Goal: Find specific page/section: Find specific page/section

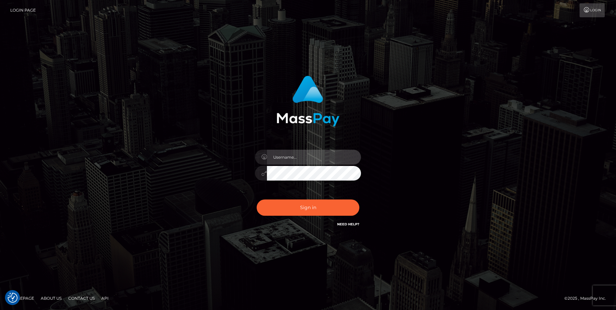
type input "cheli"
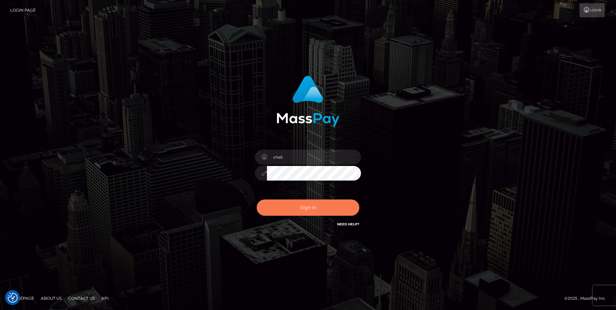
click at [303, 206] on button "Sign in" at bounding box center [308, 207] width 103 height 16
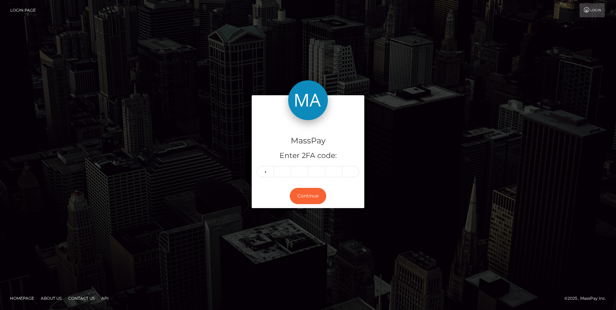
type input "3"
type input "0"
type input "2"
type input "1"
type input "8"
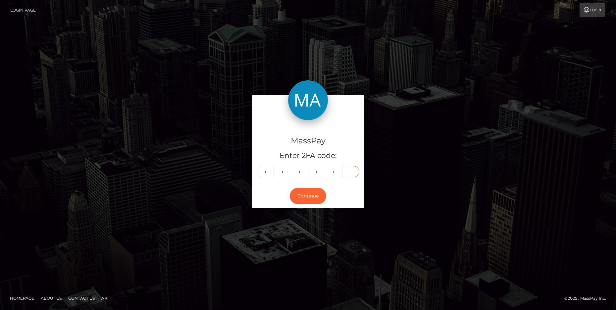
type input "6"
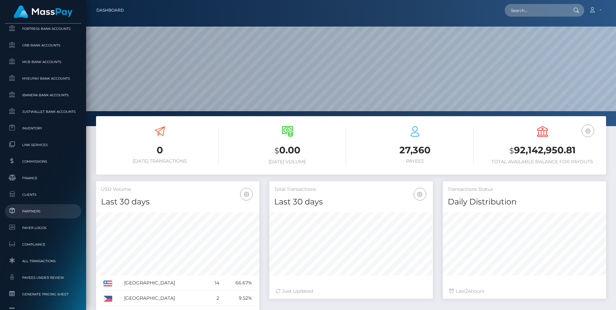
scroll to position [328, 0]
click at [33, 196] on span "Clients" at bounding box center [43, 194] width 71 height 8
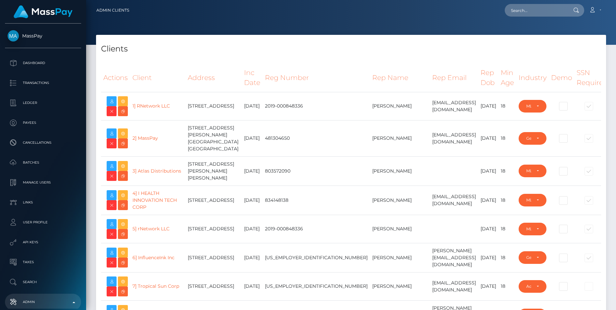
select select "223"
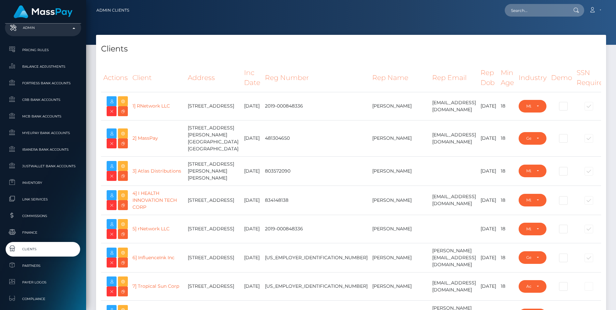
scroll to position [10728, 0]
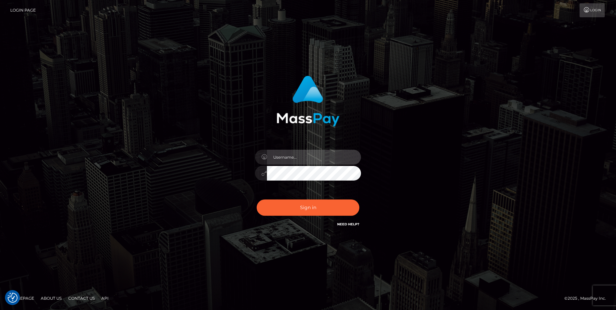
type input "cheli"
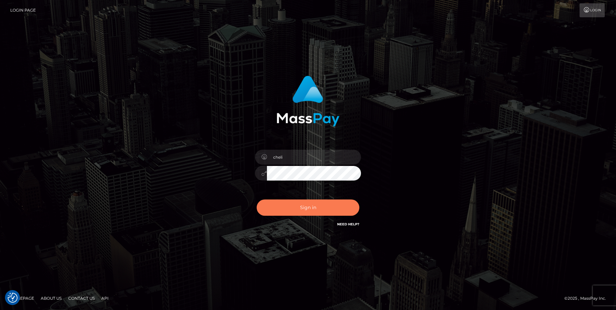
click at [296, 209] on button "Sign in" at bounding box center [308, 207] width 103 height 16
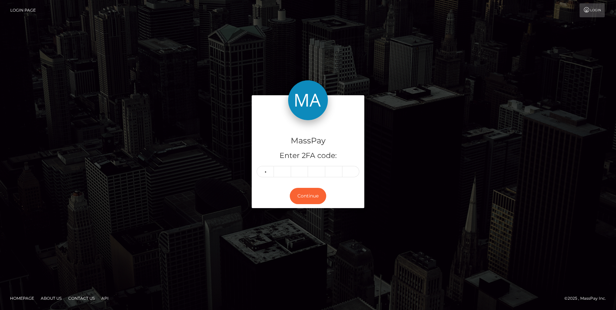
type input "3"
type input "2"
type input "4"
type input "0"
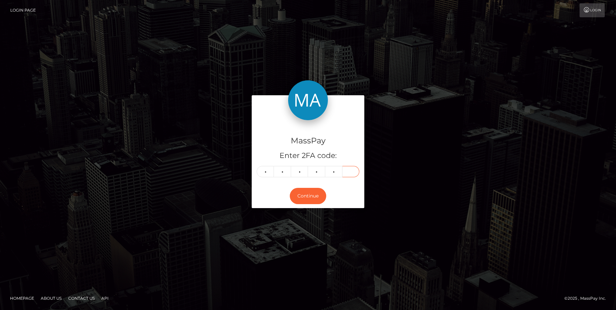
type input "6"
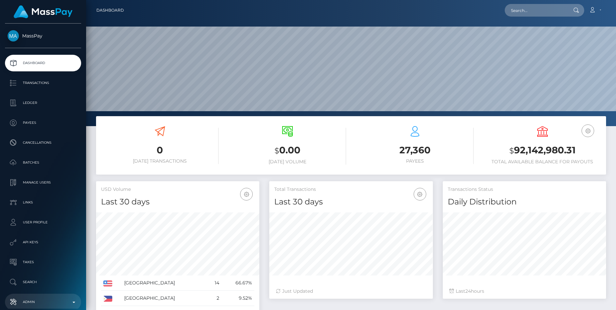
scroll to position [117, 163]
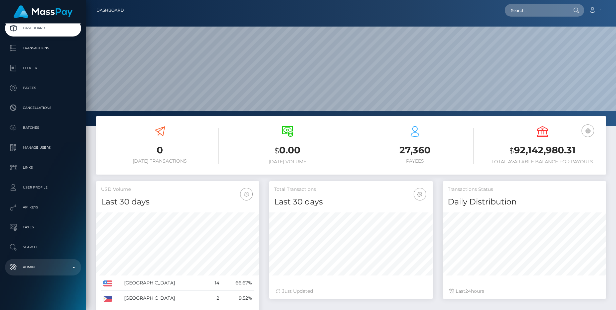
click at [59, 267] on p "Admin" at bounding box center [43, 267] width 71 height 10
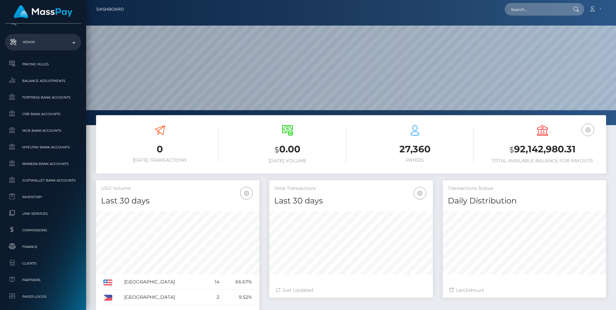
scroll to position [263, 0]
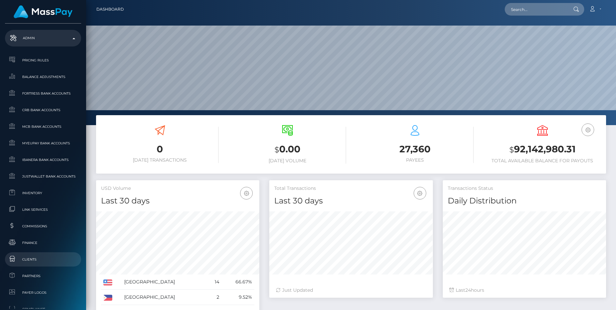
click at [37, 258] on span "Clients" at bounding box center [43, 259] width 71 height 8
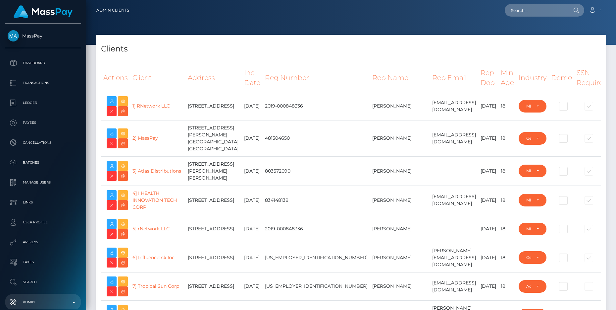
select select "223"
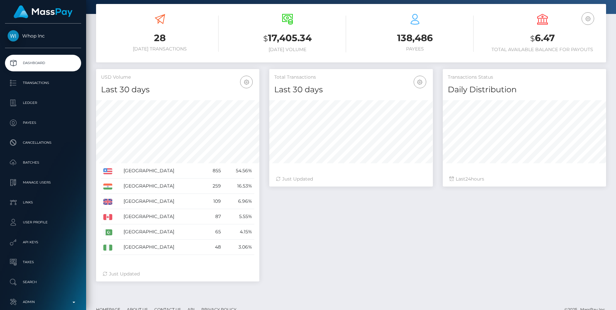
scroll to position [123, 0]
